Goal: Find contact information

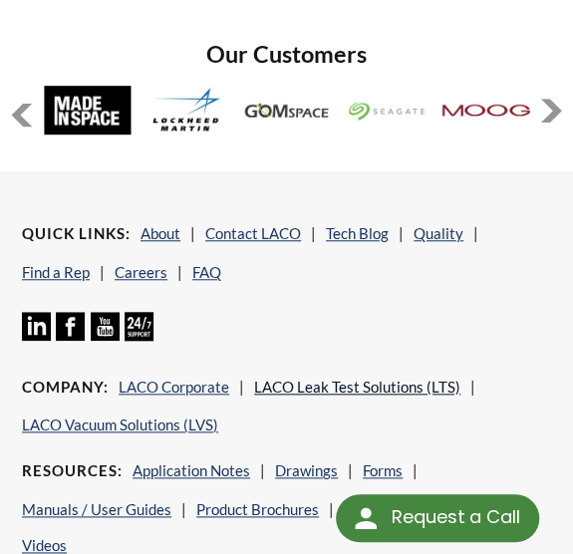
scroll to position [1911, 0]
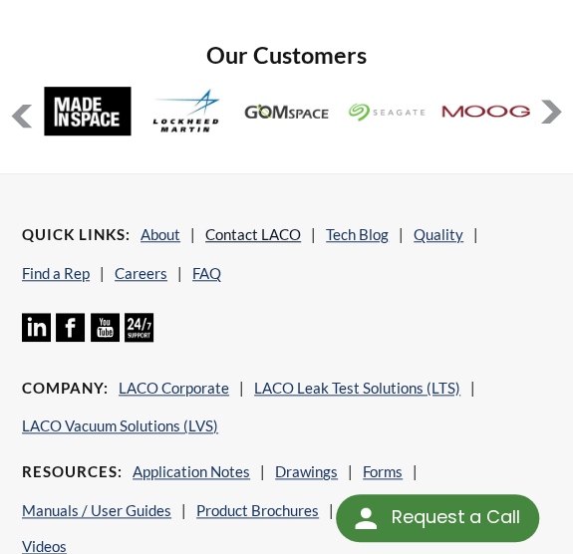
click at [263, 225] on link "Contact LACO" at bounding box center [253, 234] width 96 height 18
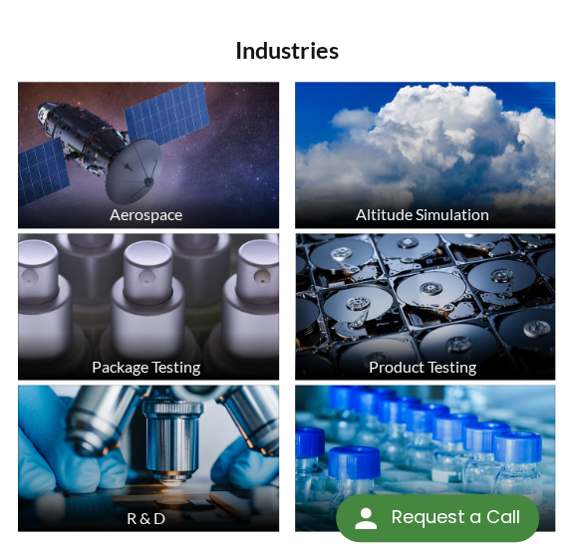
scroll to position [495, 0]
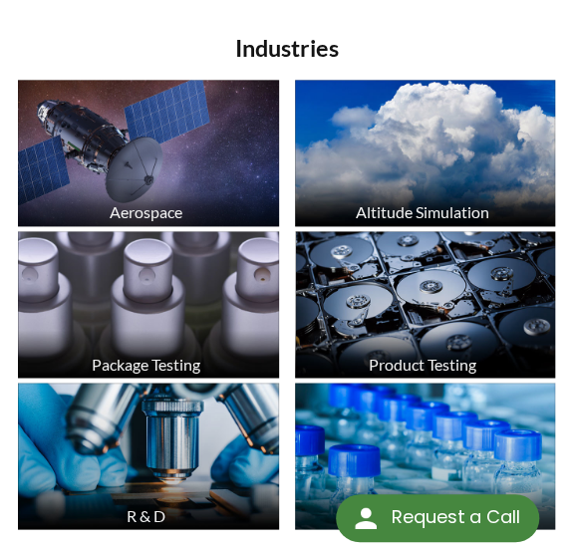
click at [149, 132] on img at bounding box center [148, 153] width 261 height 146
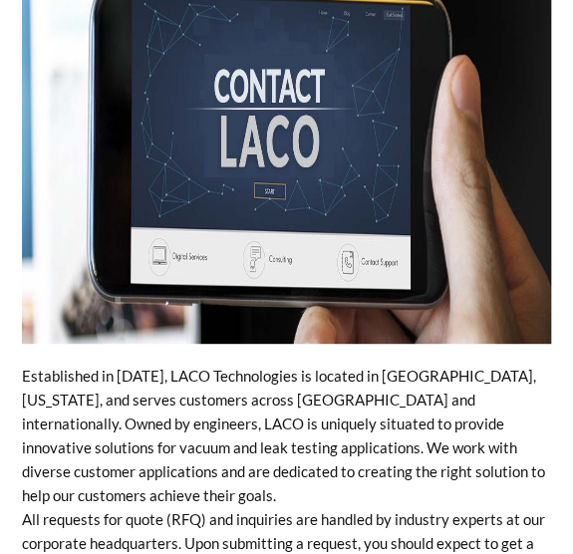
select select "Language Translate Widget"
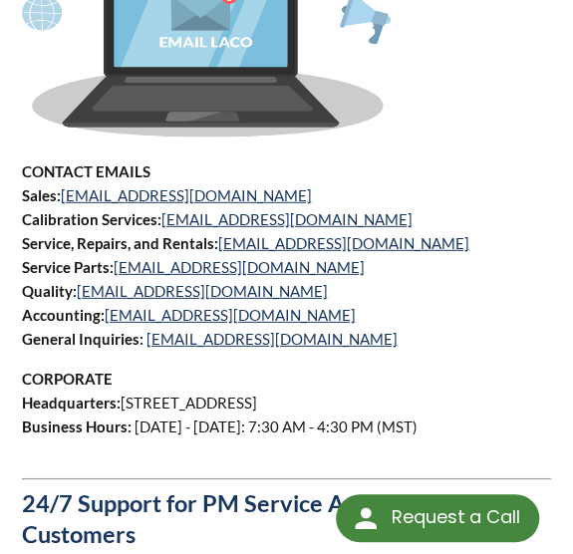
scroll to position [1149, 0]
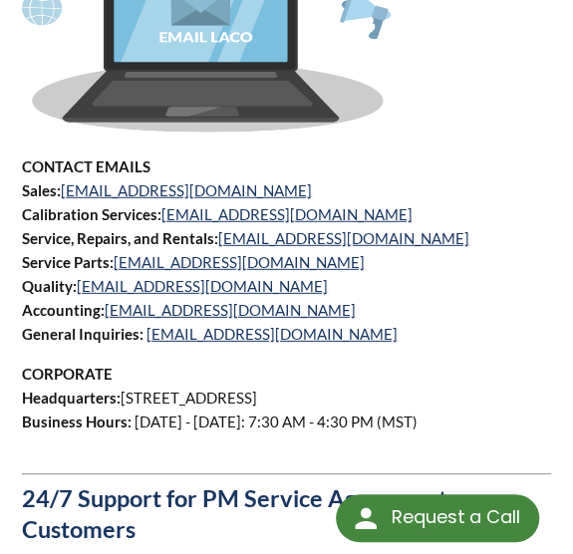
drag, startPoint x: 480, startPoint y: 389, endPoint x: 120, endPoint y: 401, distance: 360.7
click at [120, 401] on p "CORPORATE Headquarters: [STREET_ADDRESS] Business Hours: [DATE] - [DATE]: 7:30 …" at bounding box center [286, 410] width 529 height 96
copy p "[STREET_ADDRESS]"
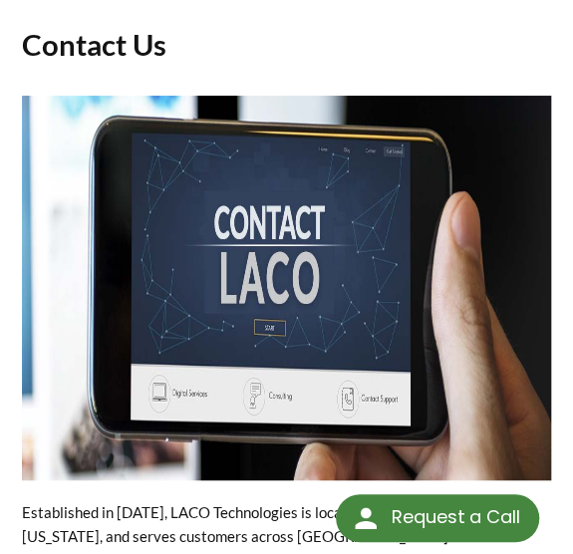
scroll to position [0, 0]
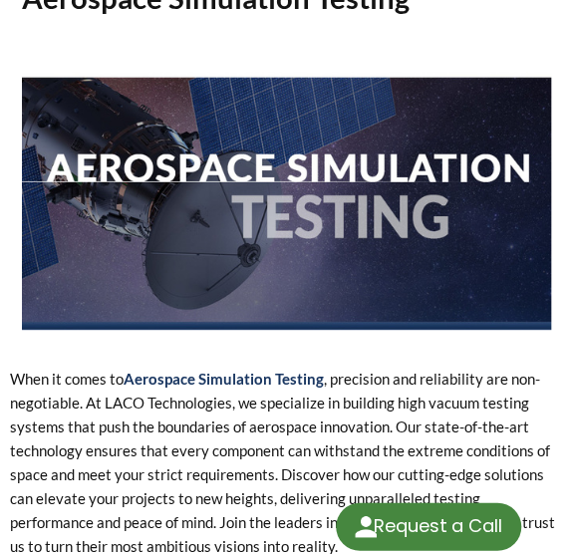
select select "Language Translate Widget"
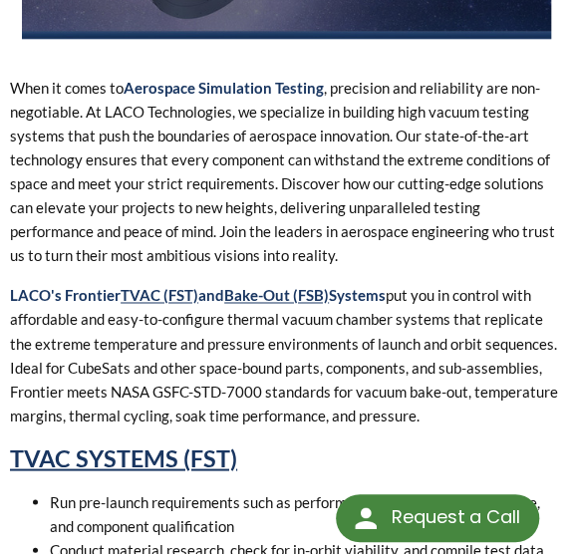
scroll to position [562, 0]
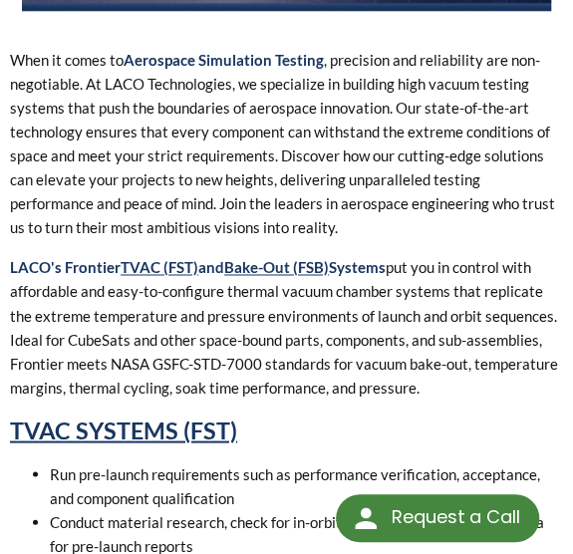
drag, startPoint x: 3, startPoint y: 258, endPoint x: 505, endPoint y: 385, distance: 517.9
copy p "LACO's Frontier TVAC (FST) and Bake-Out (FSB) Systems put you in control with a…"
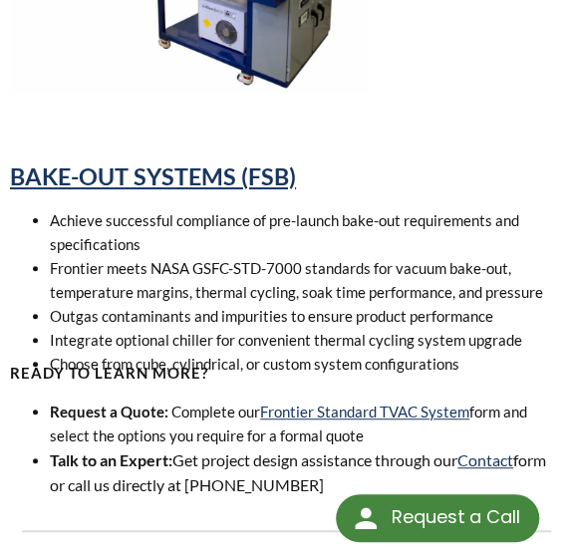
scroll to position [1690, 0]
